Goal: Task Accomplishment & Management: Manage account settings

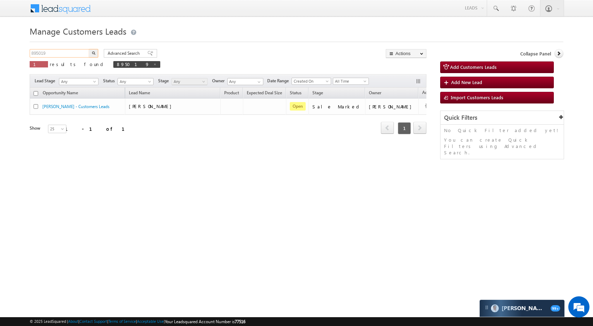
click at [80, 52] on input "895019" at bounding box center [60, 53] width 60 height 8
paste input "7070"
type input "897070"
click at [96, 53] on button "button" at bounding box center [93, 53] width 9 height 8
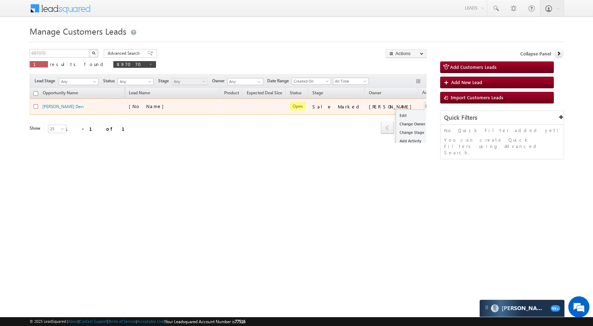
click at [424, 105] on button "button" at bounding box center [427, 106] width 7 height 7
click at [396, 112] on link "Edit" at bounding box center [413, 115] width 35 height 8
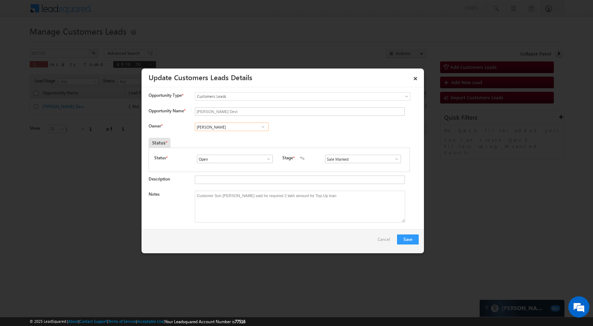
click at [237, 128] on input "[PERSON_NAME]" at bounding box center [232, 126] width 74 height 8
paste input "[PERSON_NAME]"
click at [230, 141] on span "[EMAIL_ADDRESS][PERSON_NAME][DOMAIN_NAME]" at bounding box center [229, 140] width 63 height 5
type input "[PERSON_NAME]"
click at [412, 237] on button "Save" at bounding box center [408, 239] width 22 height 10
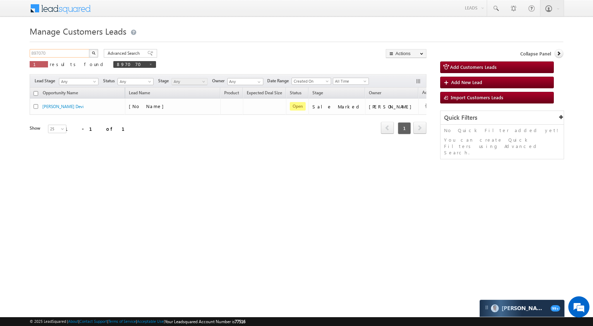
click at [64, 50] on input "897070" at bounding box center [60, 53] width 60 height 8
paste input "81"
click at [89, 56] on button "button" at bounding box center [93, 53] width 9 height 8
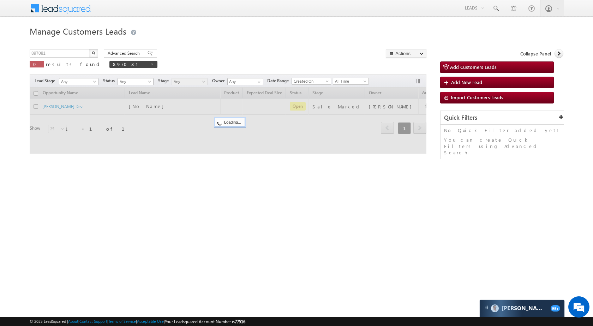
click at [92, 53] on img "button" at bounding box center [94, 53] width 4 height 4
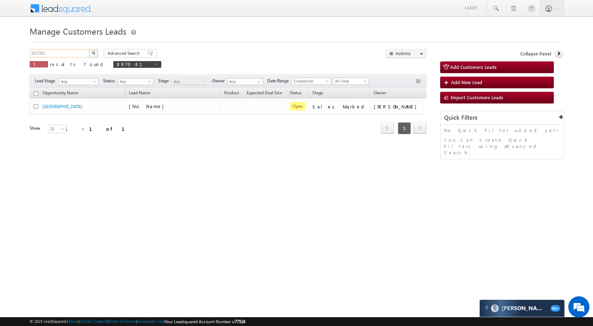
click at [81, 51] on input "897081" at bounding box center [60, 53] width 60 height 8
paste input "8"
type input "897088"
click at [96, 53] on button "button" at bounding box center [93, 53] width 9 height 8
